Goal: Task Accomplishment & Management: Complete application form

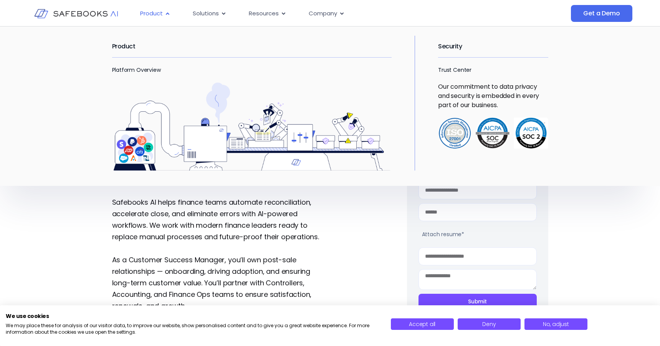
click at [160, 10] on span "Product" at bounding box center [151, 13] width 23 height 9
click at [132, 46] on h2 "Product" at bounding box center [252, 47] width 280 height 22
click at [134, 69] on link "Platform Overview" at bounding box center [136, 70] width 49 height 8
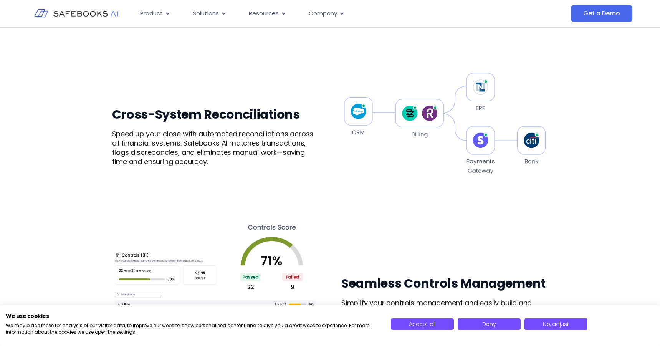
scroll to position [467, 0]
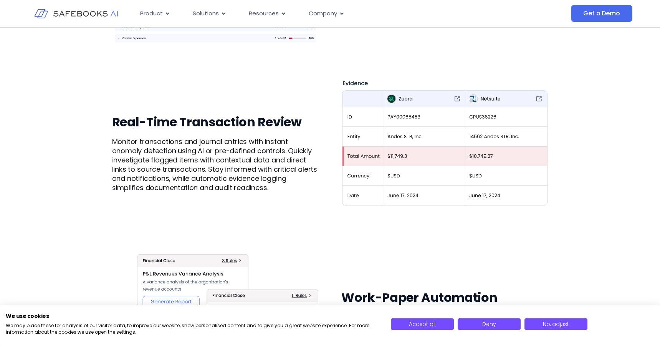
scroll to position [58, 0]
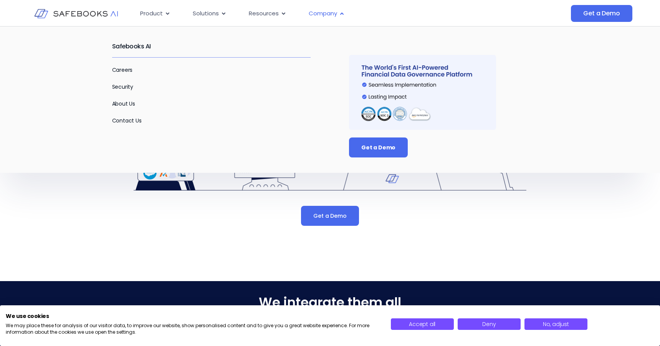
click at [335, 15] on span "Company" at bounding box center [323, 13] width 28 height 9
click at [128, 104] on link "About Us" at bounding box center [123, 104] width 23 height 8
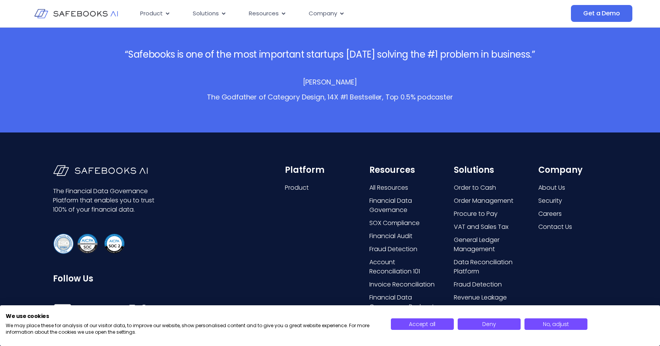
scroll to position [1573, 0]
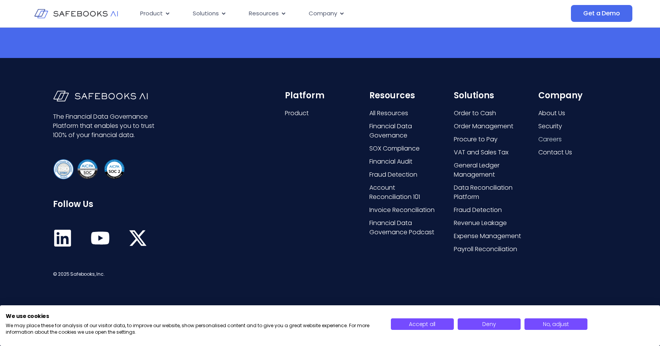
click at [548, 137] on span "Careers" at bounding box center [549, 139] width 23 height 9
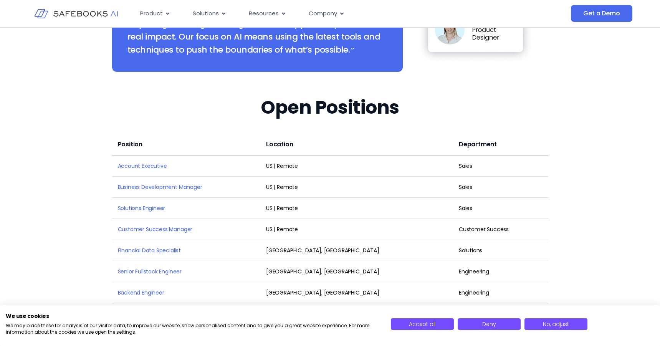
scroll to position [996, 0]
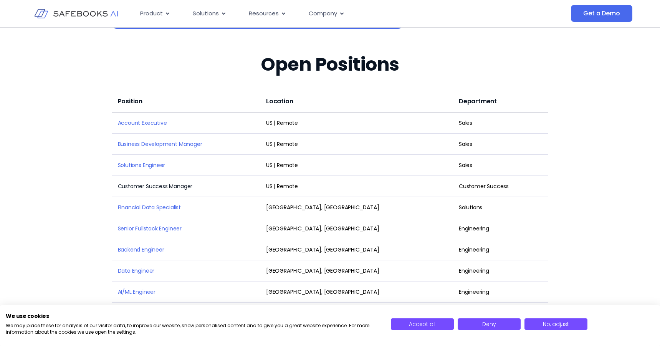
click at [176, 182] on link "Customer Success Manager" at bounding box center [155, 186] width 75 height 8
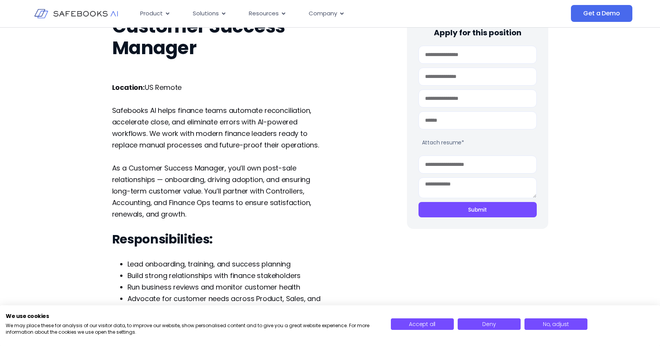
scroll to position [53, 0]
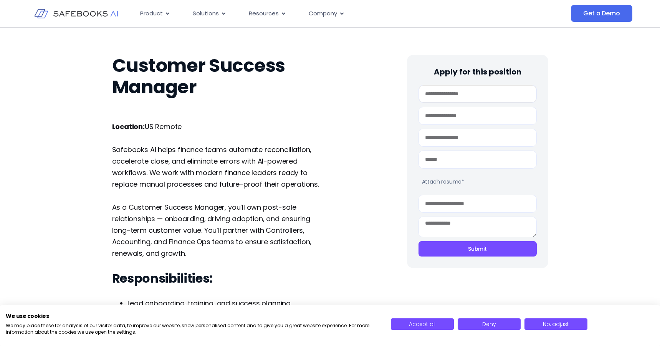
click at [512, 87] on input "First Name" at bounding box center [478, 94] width 118 height 18
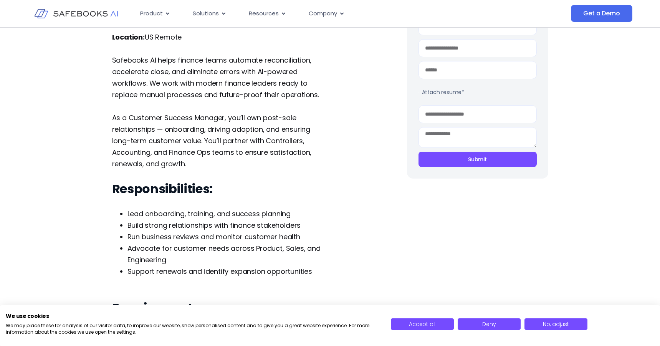
scroll to position [141, 0]
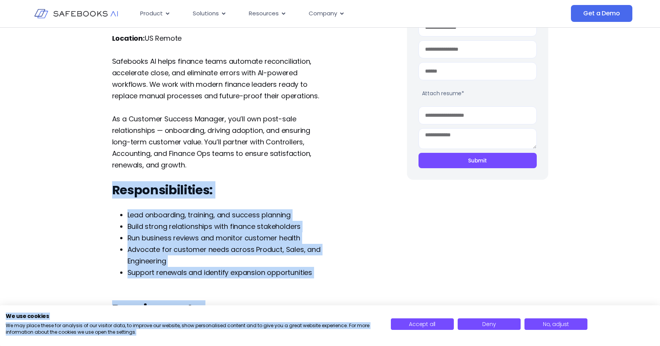
drag, startPoint x: 115, startPoint y: 189, endPoint x: 303, endPoint y: 338, distance: 239.4
click at [303, 205] on body "Skip to content Product Close Product Open Product Product Platform Overview Se…" at bounding box center [330, 32] width 660 height 346
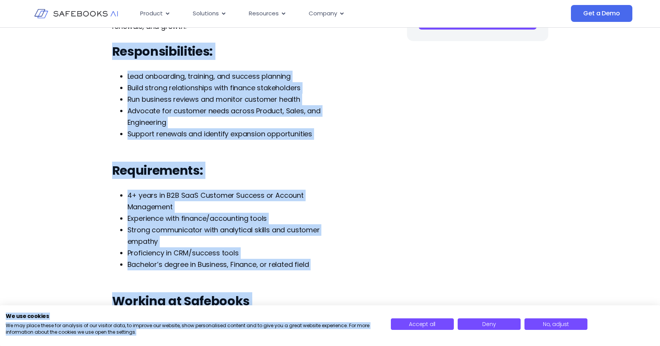
scroll to position [286, 0]
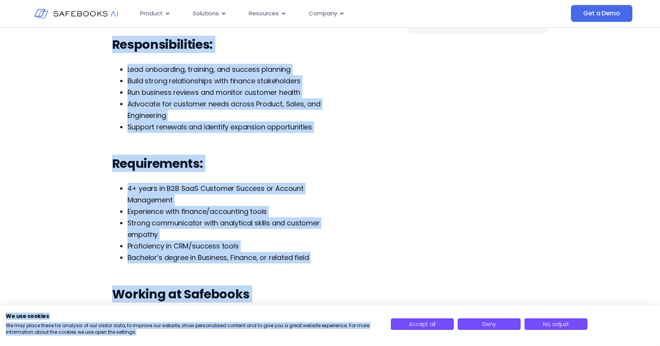
click at [465, 202] on div "Customer Success Manager Apply for this position First Name Last Name Email Pho…" at bounding box center [330, 156] width 436 height 762
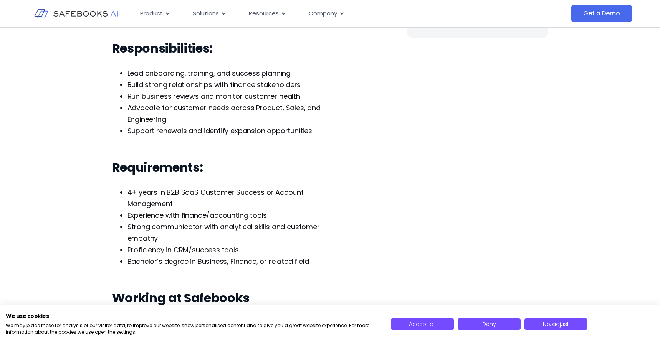
scroll to position [288, 0]
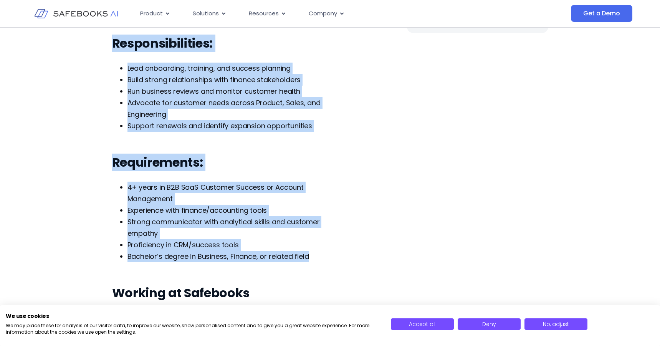
drag, startPoint x: 336, startPoint y: 258, endPoint x: 109, endPoint y: 43, distance: 312.6
click at [109, 43] on div "Customer Success Manager Apply for this position First Name Last Name Email Pho…" at bounding box center [330, 155] width 660 height 762
copy div "Responsibilities: Lead onboarding, training, and success planning Build strong …"
click at [233, 153] on div "Location: [GEOGRAPHIC_DATA] Remote Safebooks AI helps finance teams automate re…" at bounding box center [220, 156] width 217 height 541
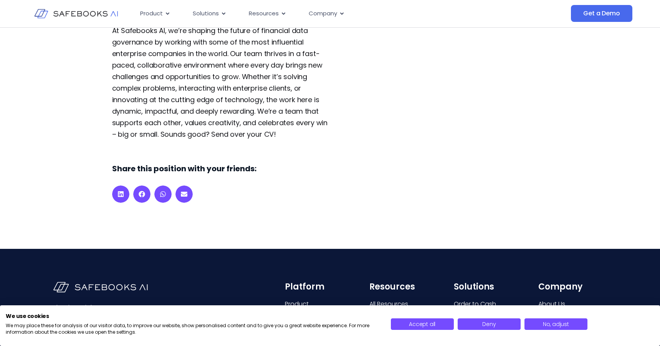
scroll to position [632, 0]
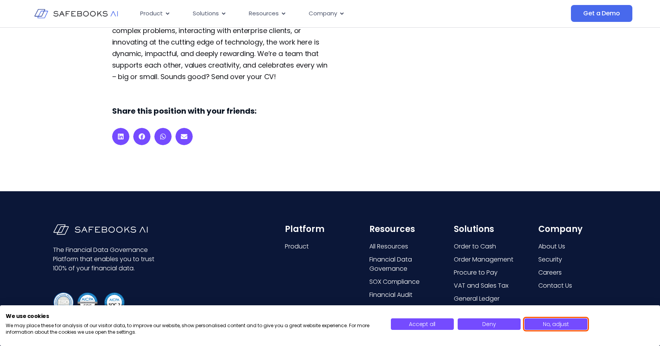
click at [557, 324] on span "No, adjust" at bounding box center [556, 324] width 26 height 8
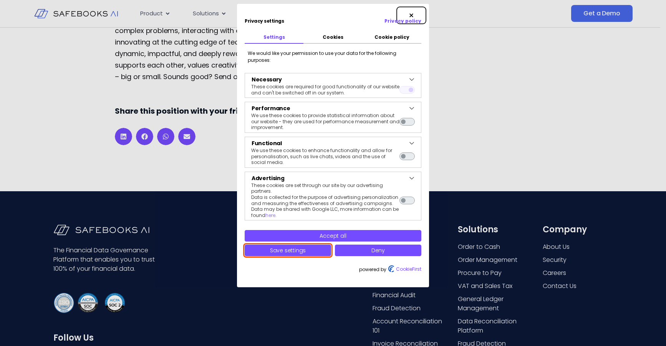
click at [293, 247] on span "Save settings" at bounding box center [288, 251] width 36 height 8
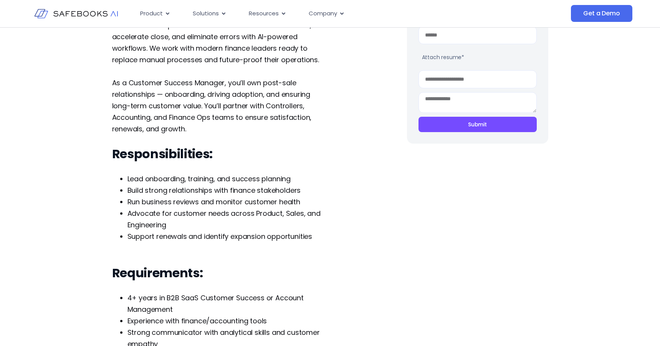
scroll to position [0, 0]
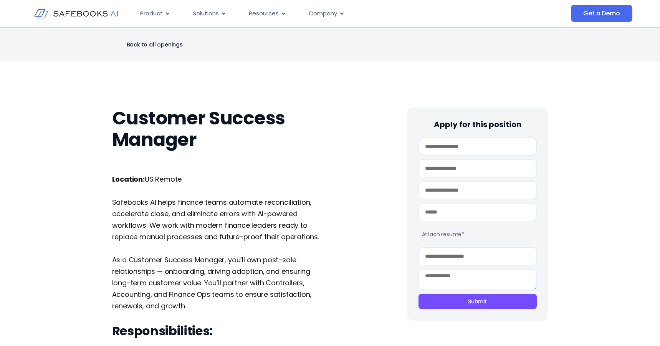
click at [450, 151] on input "First Name" at bounding box center [478, 146] width 118 height 18
type input "*****"
type input "**********"
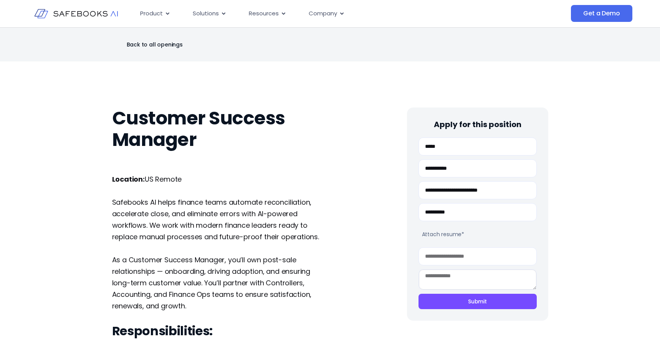
click at [461, 277] on textarea "Personal note" at bounding box center [478, 279] width 118 height 21
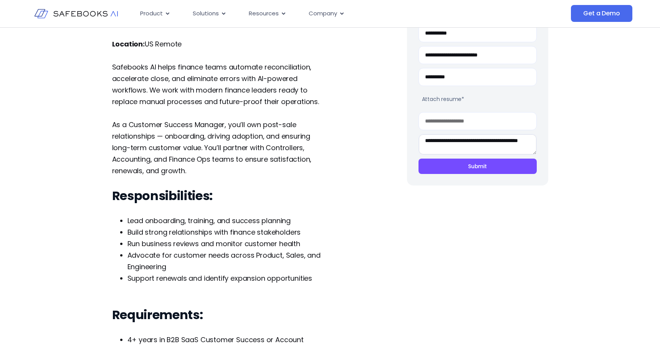
scroll to position [8, 0]
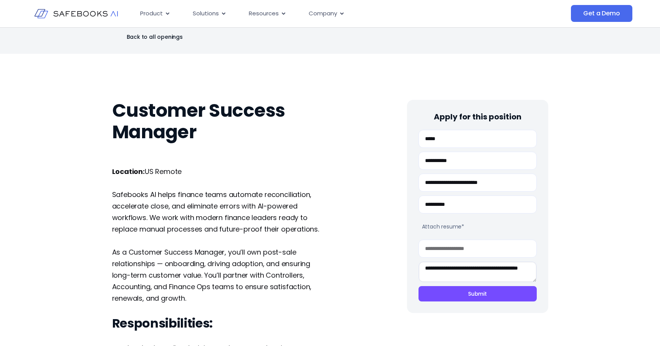
type textarea "**********"
click at [493, 249] on input "LinkedIn" at bounding box center [478, 249] width 118 height 18
click at [450, 229] on label "Attach resume*" at bounding box center [477, 226] width 118 height 19
click at [419, 227] on input "Attach resume*" at bounding box center [419, 227] width 0 height 0
type input "**********"
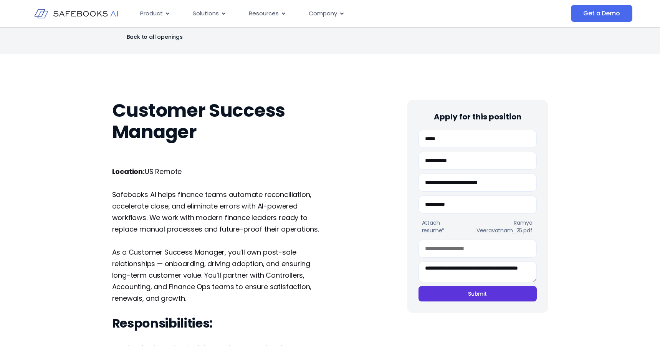
click at [502, 291] on span "Submit" at bounding box center [477, 294] width 95 height 8
